Goal: Task Accomplishment & Management: Use online tool/utility

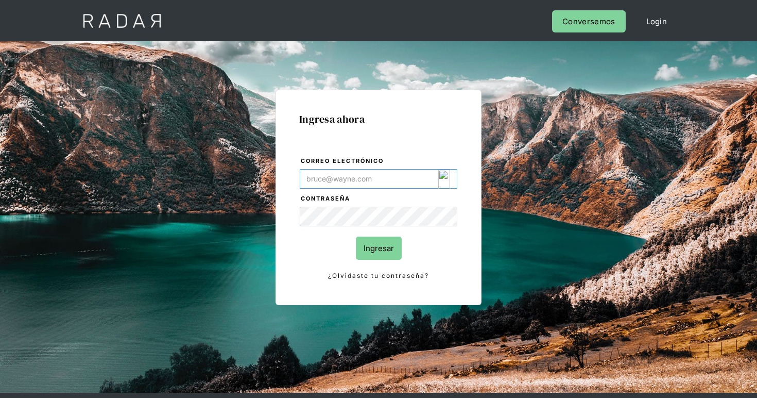
click at [444, 178] on img "Login Form" at bounding box center [444, 179] width 12 height 20
type input "[EMAIL_ADDRESS][DOMAIN_NAME]"
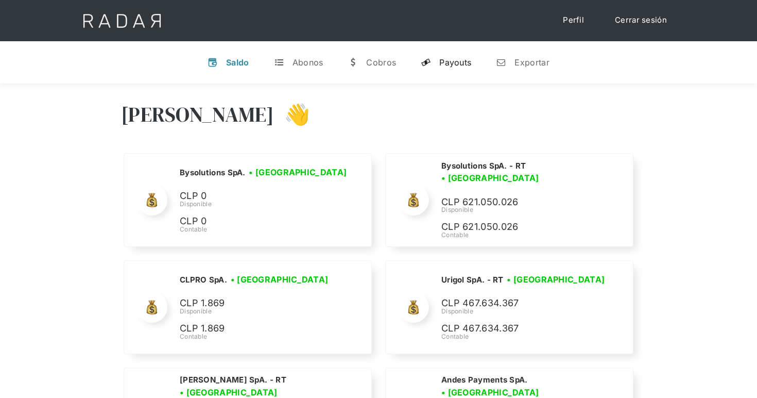
click at [444, 58] on div "Payouts" at bounding box center [455, 62] width 32 height 10
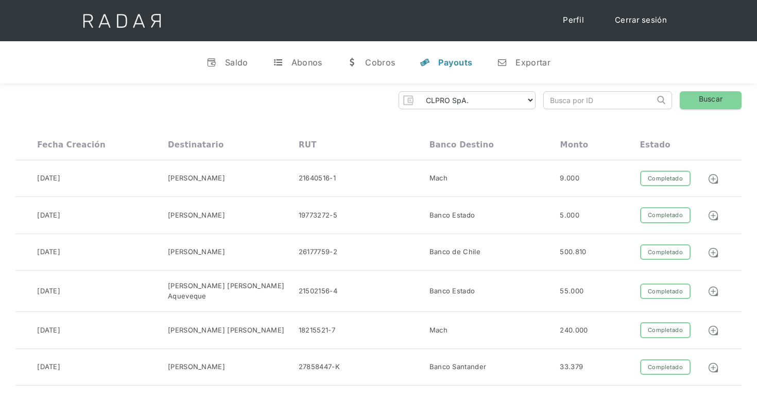
click at [585, 100] on input "search" at bounding box center [599, 100] width 111 height 17
click at [503, 100] on select "CLPRO SpA. [PERSON_NAME] SpA. Urigol SpA. Bysolutions SpA. Clmax SpA. Andes Pay…" at bounding box center [476, 100] width 118 height 16
click at [516, 66] on div "Exportar" at bounding box center [533, 62] width 35 height 10
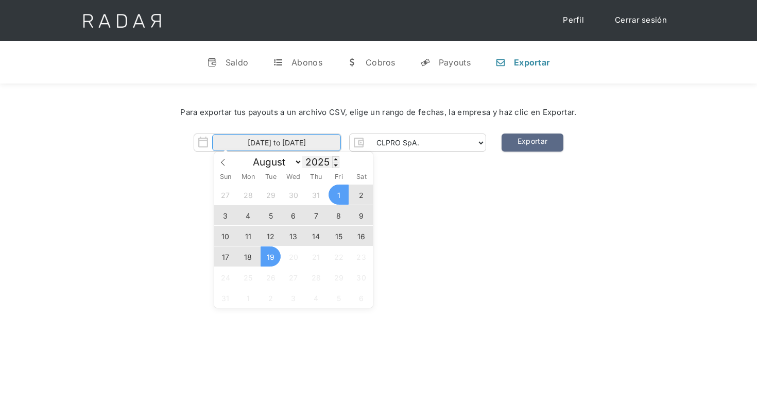
click at [326, 146] on input "[DATE] to [DATE]" at bounding box center [276, 142] width 129 height 17
click at [223, 258] on span "17" at bounding box center [225, 256] width 20 height 20
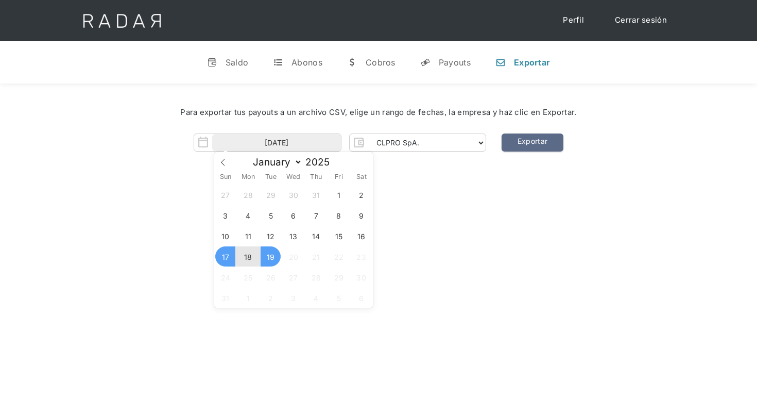
click at [267, 253] on span "19" at bounding box center [271, 256] width 20 height 20
type input "[DATE] to [DATE]"
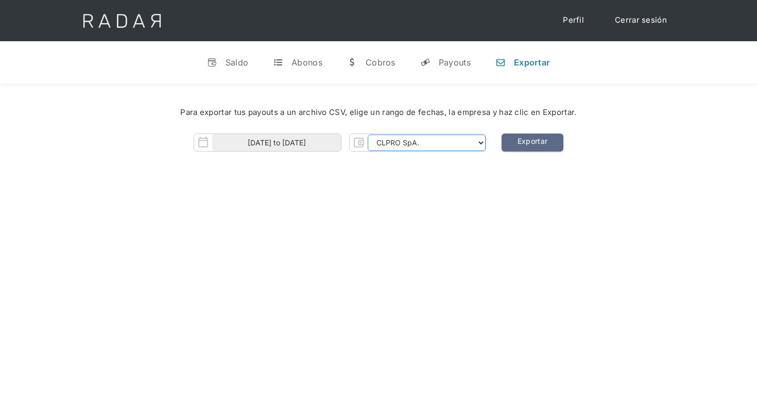
click at [420, 139] on select "CLPRO SpA. [PERSON_NAME] SpA. Urigol SpA. Bysolutions SpA. Clmax SpA. Andes Pay…" at bounding box center [427, 142] width 118 height 16
select select "[PERSON_NAME]-rt"
click at [370, 134] on select "CLPRO SpA. [PERSON_NAME] SpA. Urigol SpA. Bysolutions SpA. Clmax SpA. Andes Pay…" at bounding box center [427, 142] width 118 height 16
click at [536, 144] on link "Exportar" at bounding box center [533, 142] width 62 height 18
